Goal: Complete application form

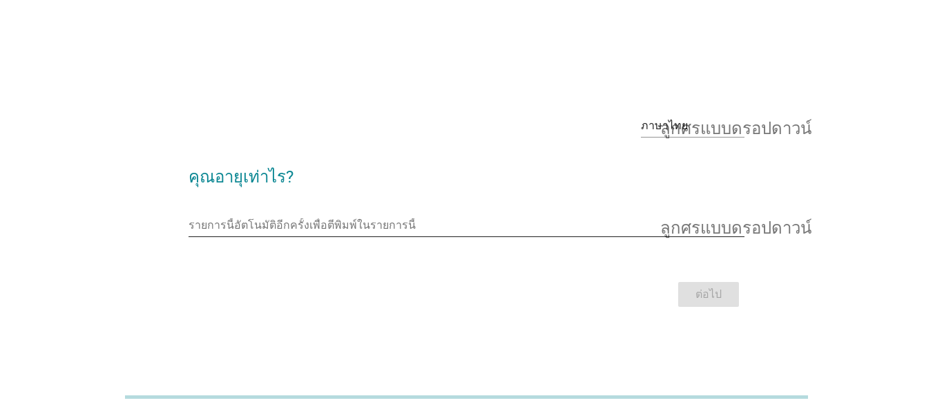
click at [294, 220] on input "รายการนี้อัตโนมัติอีกครั้งเพื่อตีพิมพ์ในรายการนี้" at bounding box center [457, 225] width 537 height 22
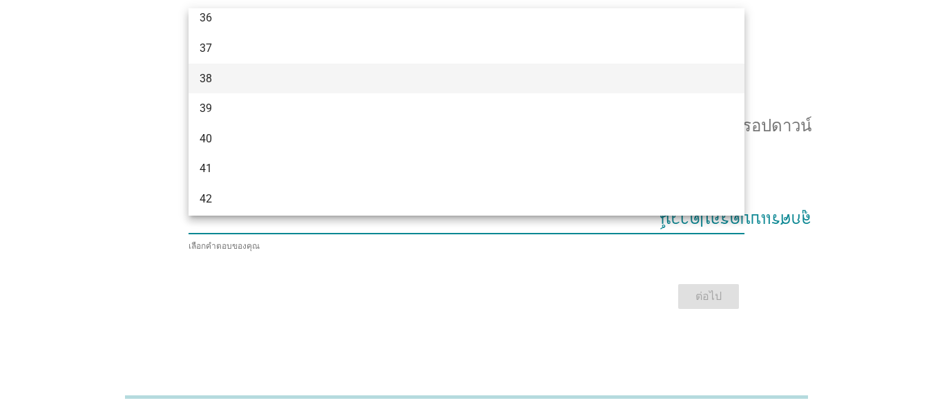
scroll to position [415, 0]
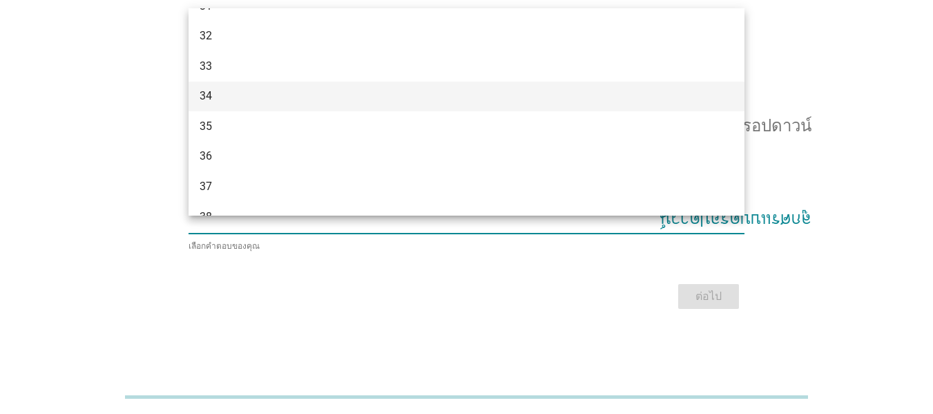
click at [258, 94] on div "34" at bounding box center [445, 96] width 490 height 17
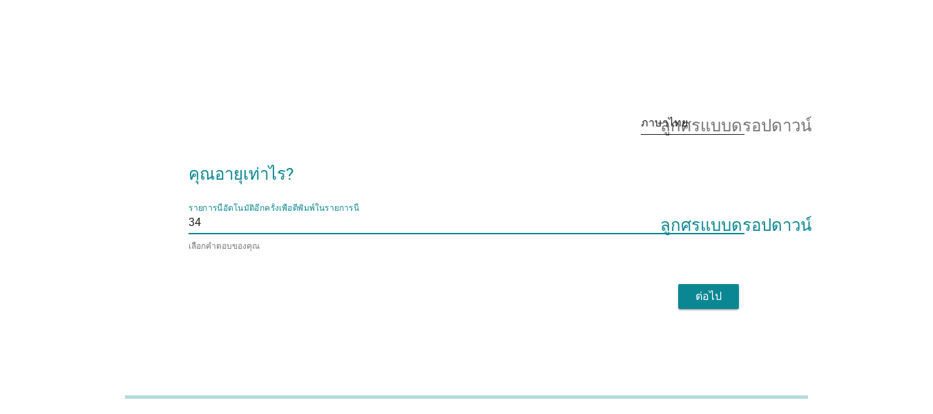
click at [701, 131] on font "ลูกศรแบบดรอปดาวน์" at bounding box center [736, 123] width 151 height 17
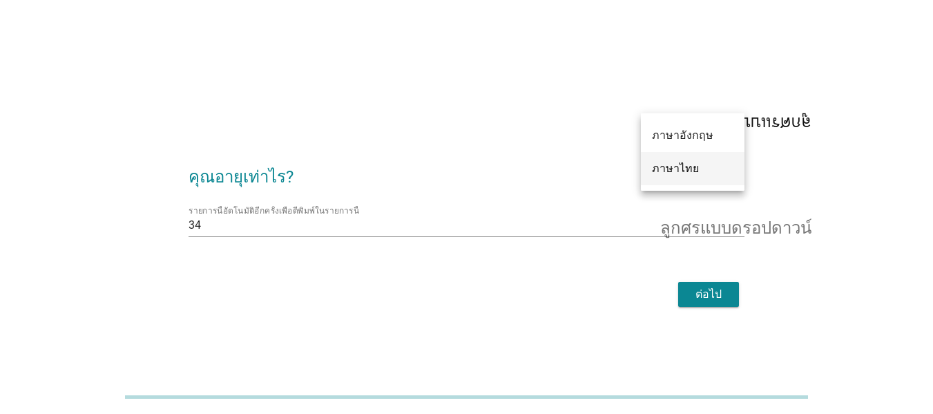
click at [687, 171] on font "ภาษาไทย" at bounding box center [675, 168] width 47 height 13
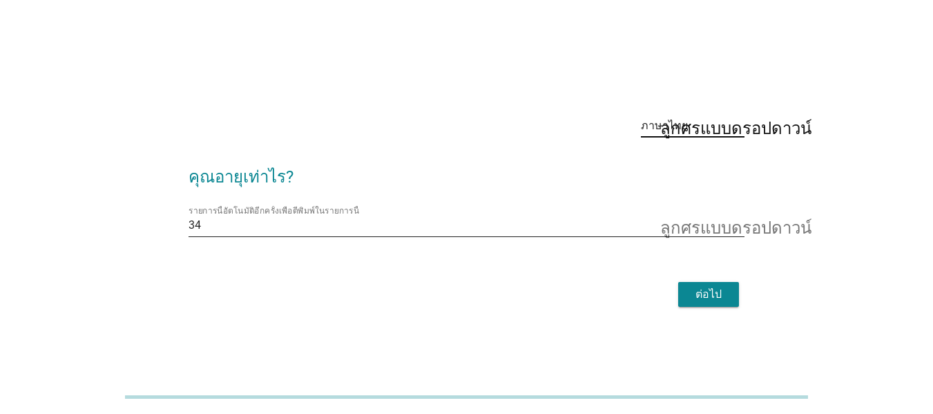
click at [712, 228] on input "รายการนี้อัตโนมัติอีกครั้งเพื่อตีพิมพ์ในรายการนี้" at bounding box center [463, 225] width 524 height 22
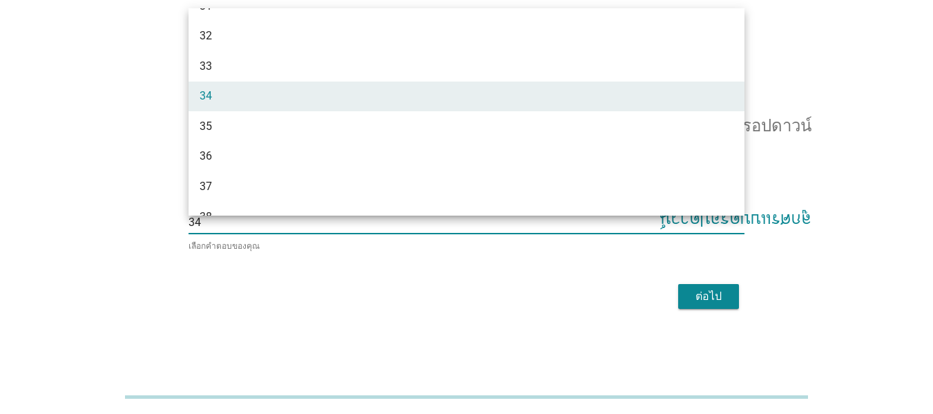
click at [712, 228] on font "ลูกศรแบบดรอปดาวน์" at bounding box center [736, 222] width 151 height 17
click at [719, 303] on font "ต่อไป" at bounding box center [709, 296] width 26 height 17
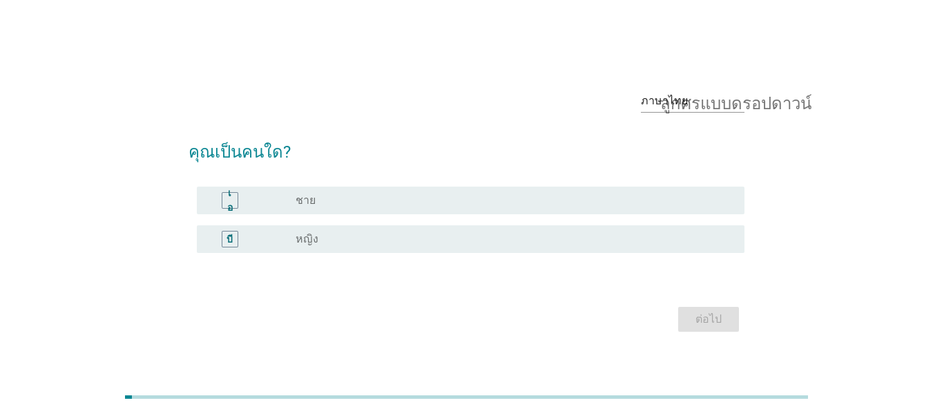
click at [294, 202] on div "เอ" at bounding box center [252, 200] width 88 height 17
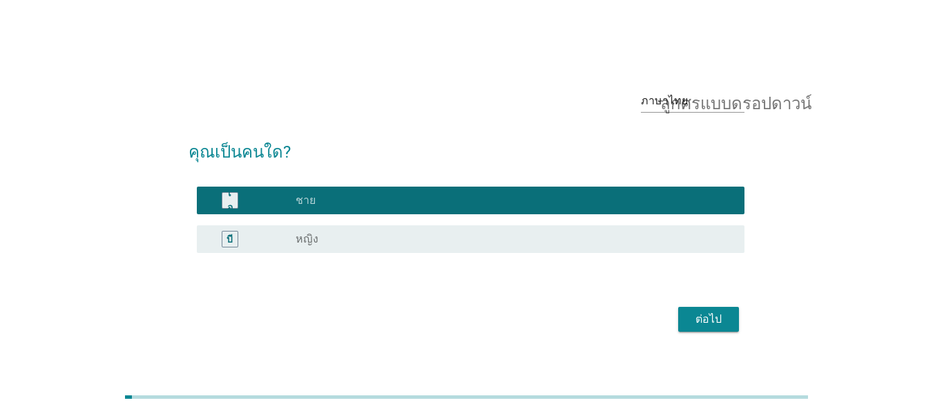
click at [728, 317] on div "ต่อไป" at bounding box center [709, 319] width 39 height 17
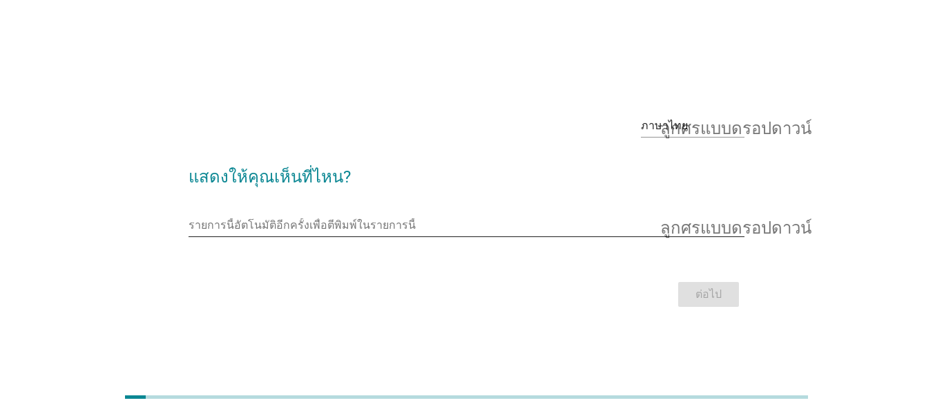
click at [298, 221] on input "รายการนี้อัตโนมัติอีกครั้งเพื่อตีพิมพ์ในรายการนี้" at bounding box center [457, 225] width 537 height 22
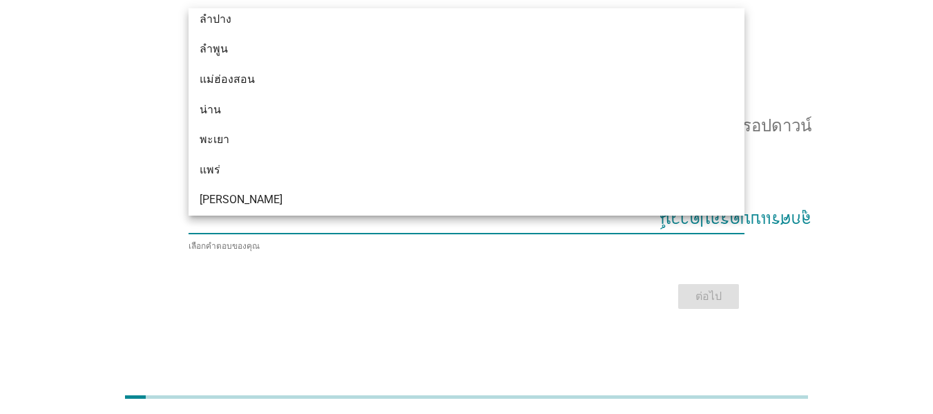
scroll to position [534, 0]
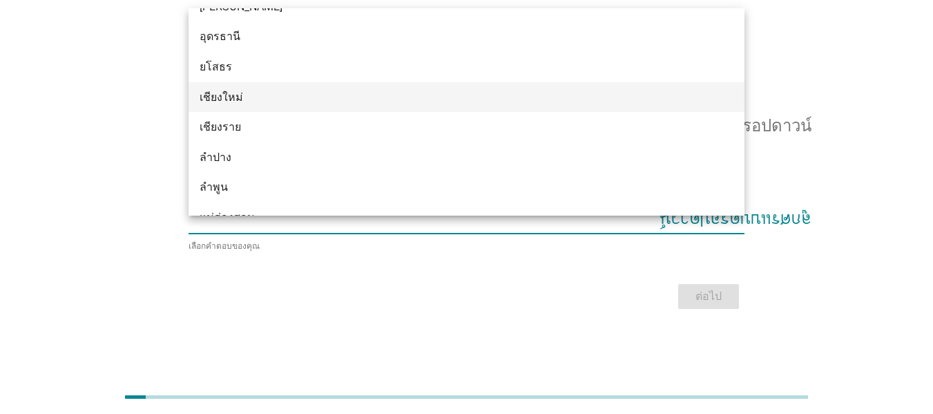
click at [317, 99] on div "เชียงใหม่" at bounding box center [445, 97] width 490 height 17
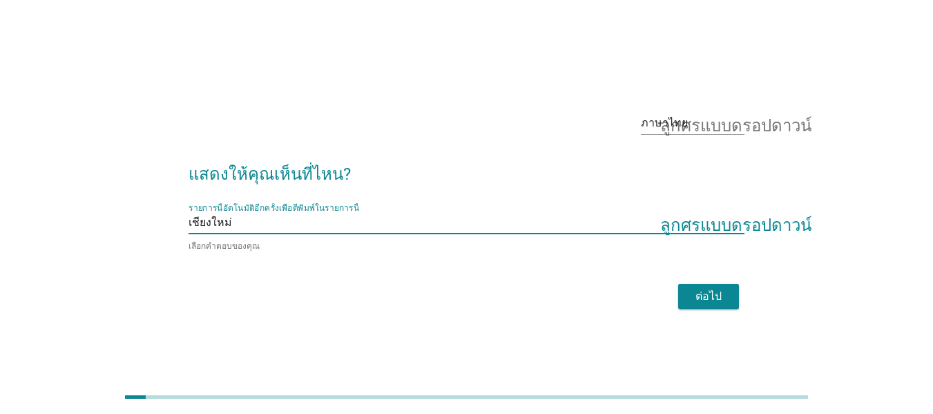
click at [723, 293] on div "ต่อไป" at bounding box center [709, 296] width 39 height 17
